Goal: Navigation & Orientation: Understand site structure

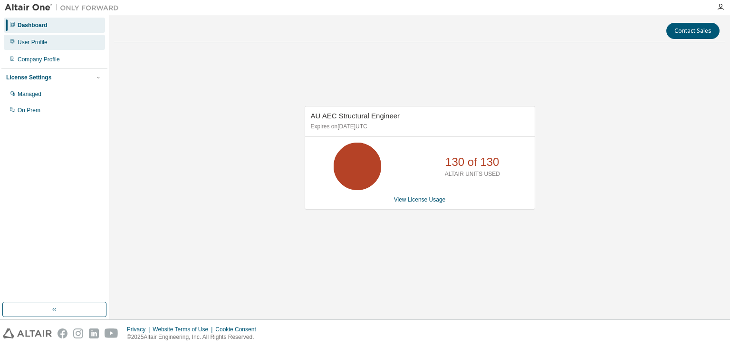
click at [50, 47] on div "User Profile" at bounding box center [54, 42] width 101 height 15
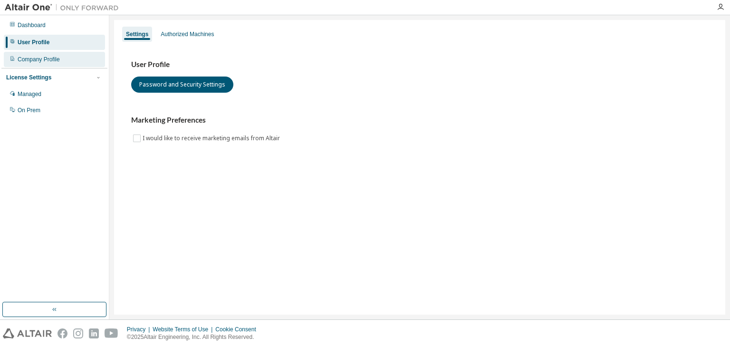
click at [50, 57] on div "Company Profile" at bounding box center [39, 60] width 42 height 8
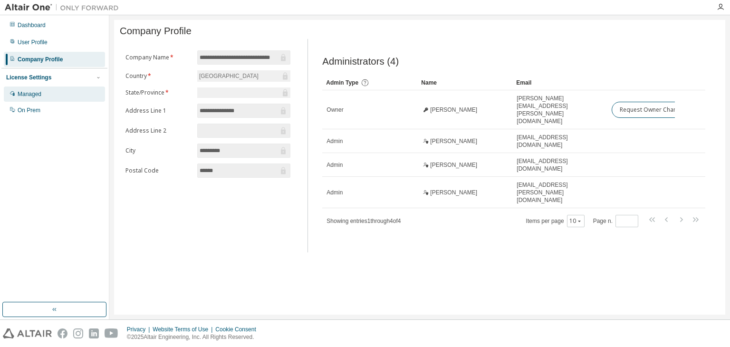
click at [49, 91] on div "Managed" at bounding box center [54, 94] width 101 height 15
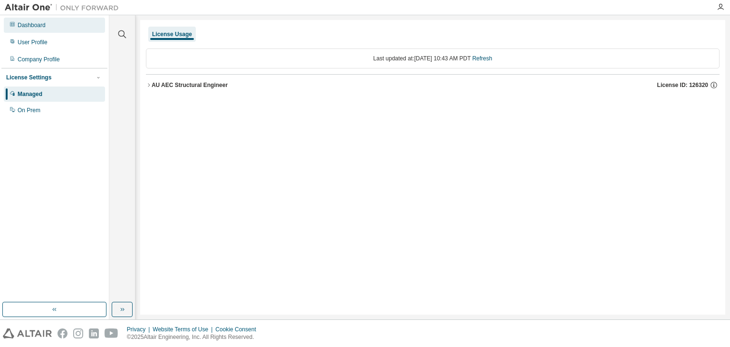
click at [61, 26] on div "Dashboard" at bounding box center [54, 25] width 101 height 15
